Goal: Check status: Check status

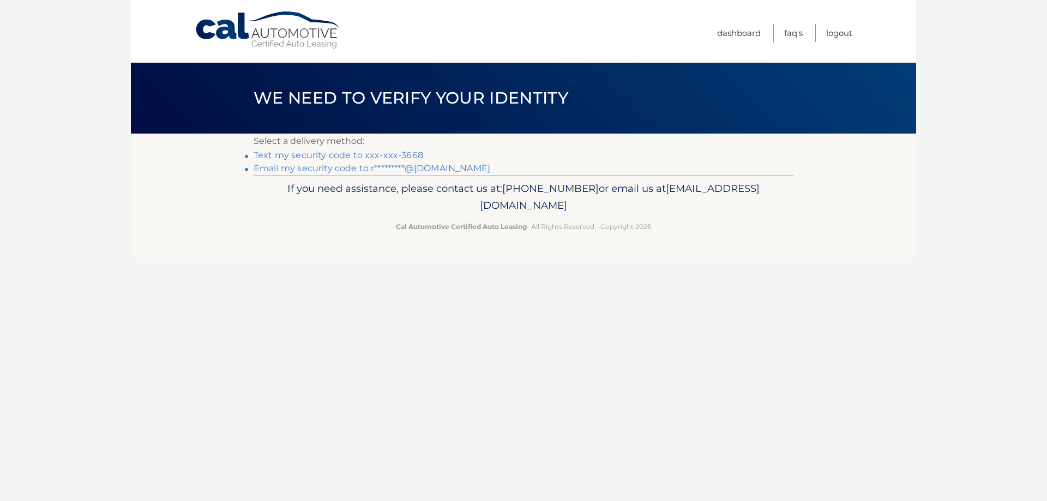
click at [365, 150] on link "Text my security code to xxx-xxx-3668" at bounding box center [339, 155] width 170 height 10
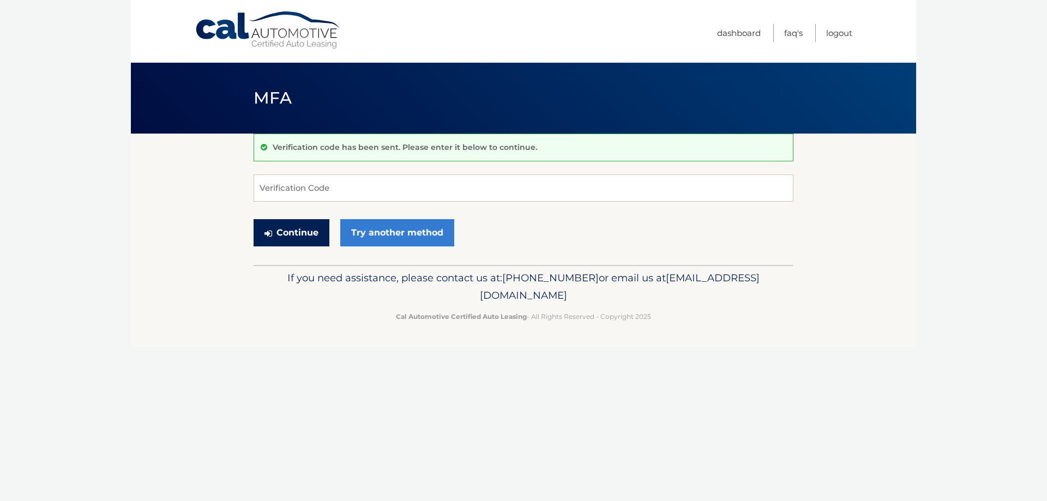
click at [285, 227] on button "Continue" at bounding box center [292, 232] width 76 height 27
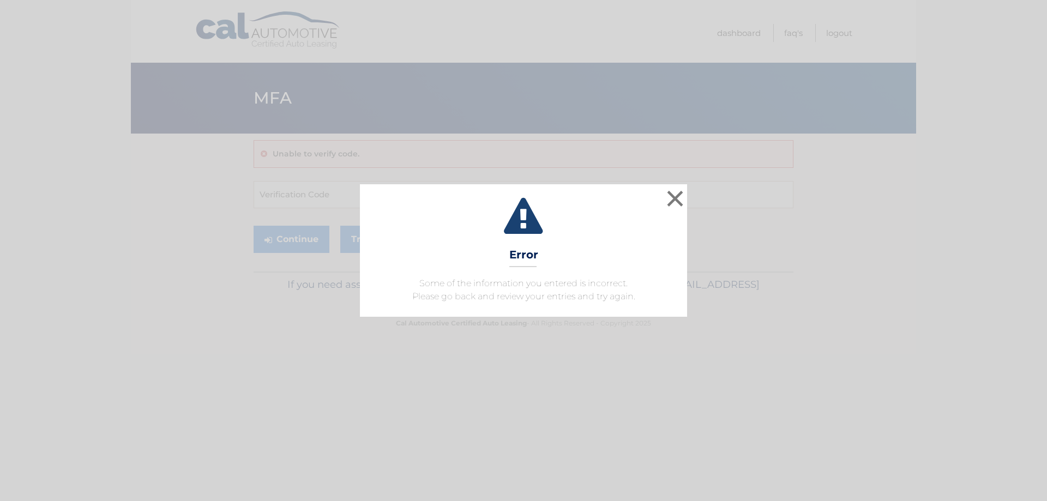
click at [292, 185] on div "× Error Some of the information you entered is incorrect. Please go back and re…" at bounding box center [523, 250] width 1047 height 501
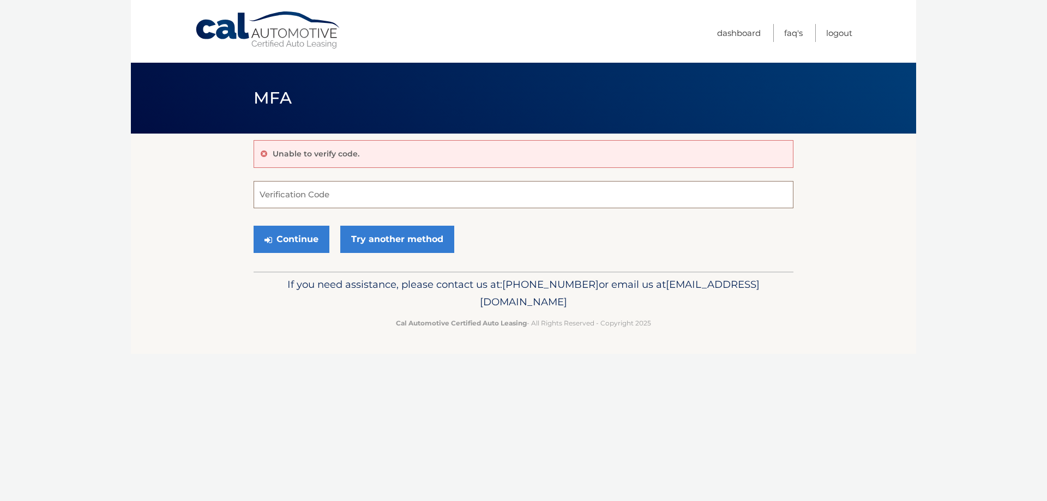
click at [327, 184] on input "Verification Code" at bounding box center [524, 194] width 540 height 27
type input "012750"
click at [254, 226] on button "Continue" at bounding box center [292, 239] width 76 height 27
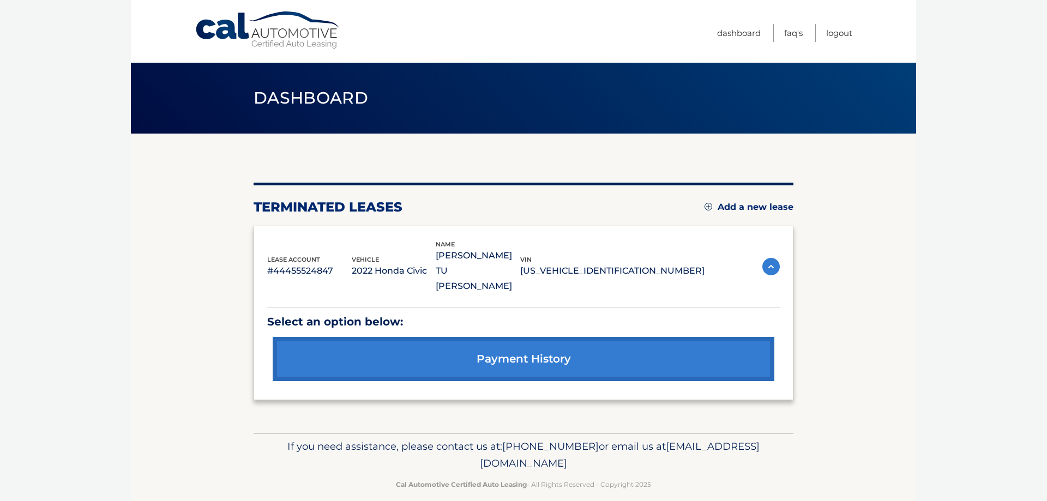
click at [541, 337] on link "payment history" at bounding box center [524, 359] width 502 height 44
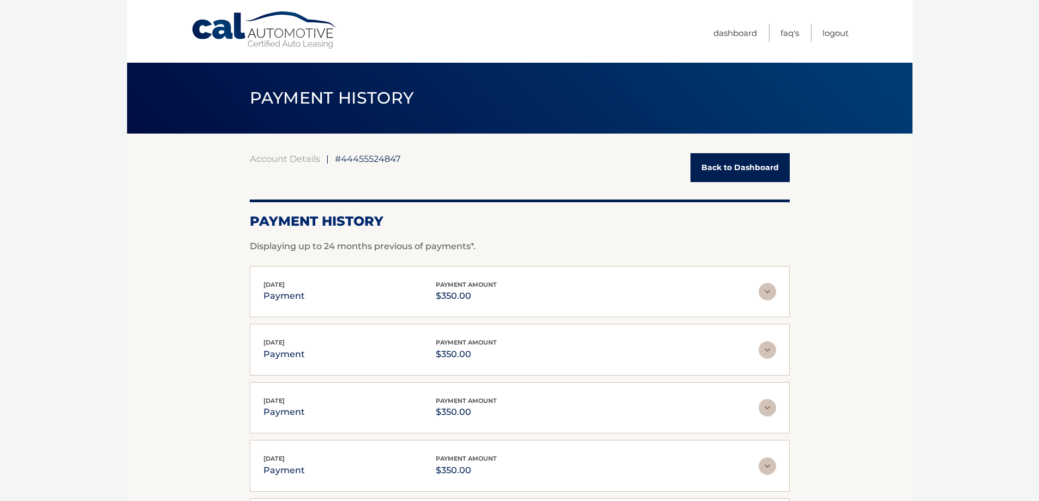
click at [509, 335] on div "[DATE] payment payment amount $350.00 Late Charges $0.00 Miscelleneous Charges*…" at bounding box center [520, 350] width 540 height 52
click at [742, 33] on link "Dashboard" at bounding box center [735, 33] width 44 height 18
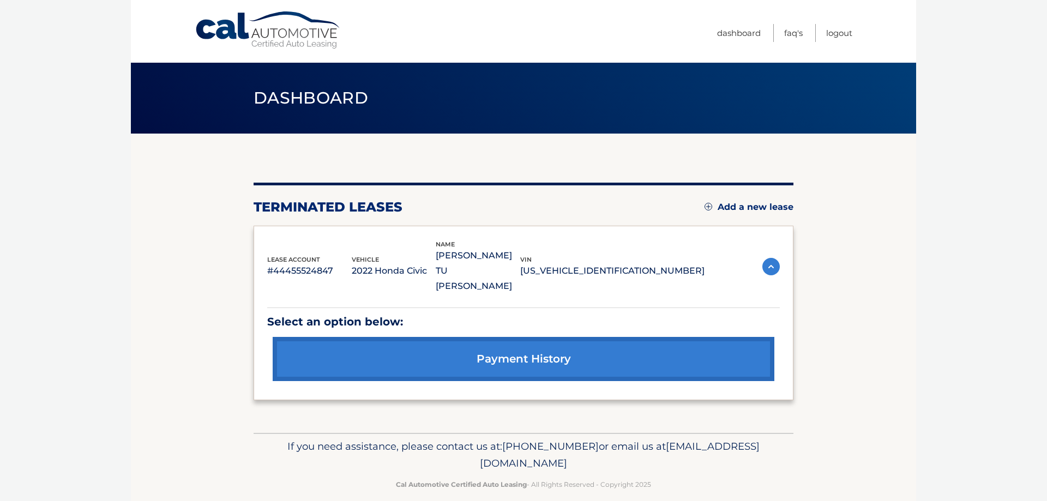
drag, startPoint x: 409, startPoint y: 261, endPoint x: 326, endPoint y: 253, distance: 84.4
click at [409, 263] on p "2022 Honda Civic" at bounding box center [394, 270] width 85 height 15
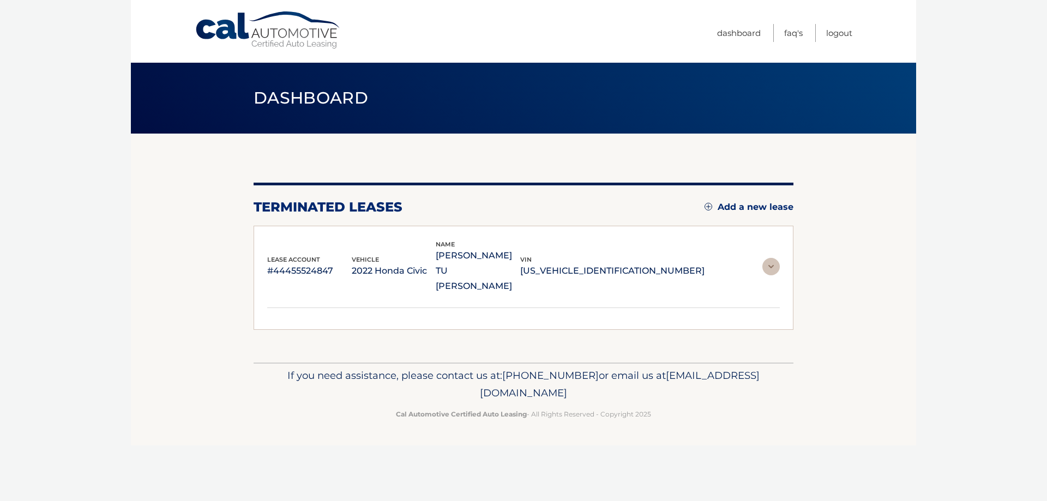
drag, startPoint x: 306, startPoint y: 251, endPoint x: 439, endPoint y: 251, distance: 133.6
click at [311, 263] on p "#44455524847" at bounding box center [309, 270] width 85 height 15
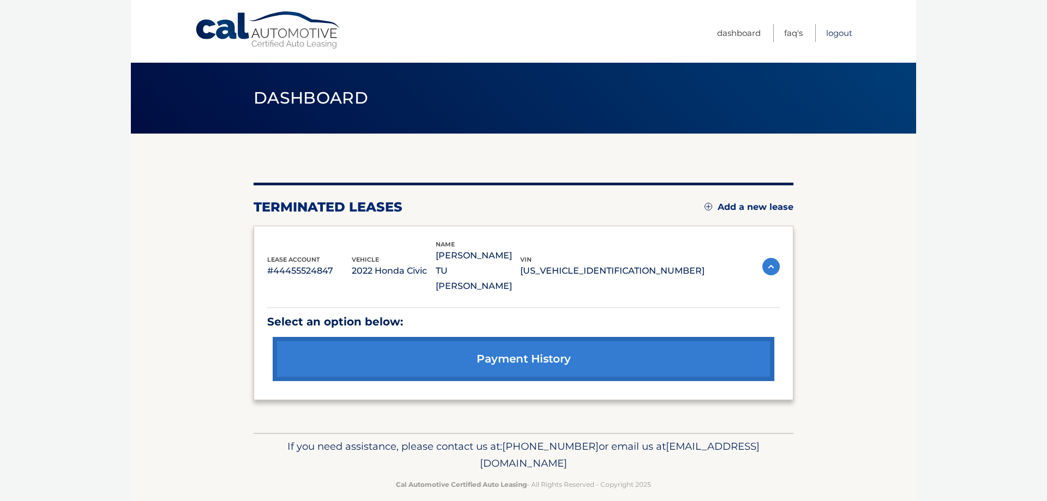
click at [846, 33] on link "Logout" at bounding box center [839, 33] width 26 height 18
